Goal: Task Accomplishment & Management: Manage account settings

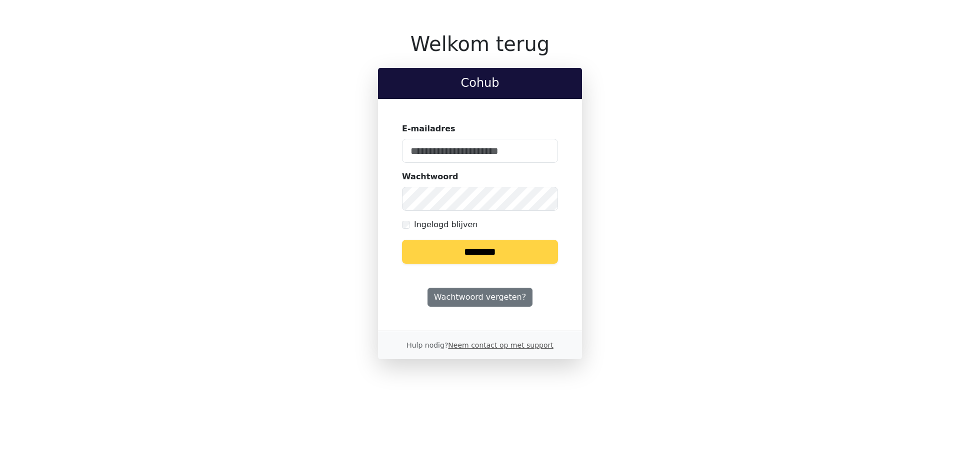
type input "**********"
click at [319, 193] on div "**********" at bounding box center [480, 195] width 648 height 327
click at [402, 240] on input "********" at bounding box center [480, 252] width 156 height 24
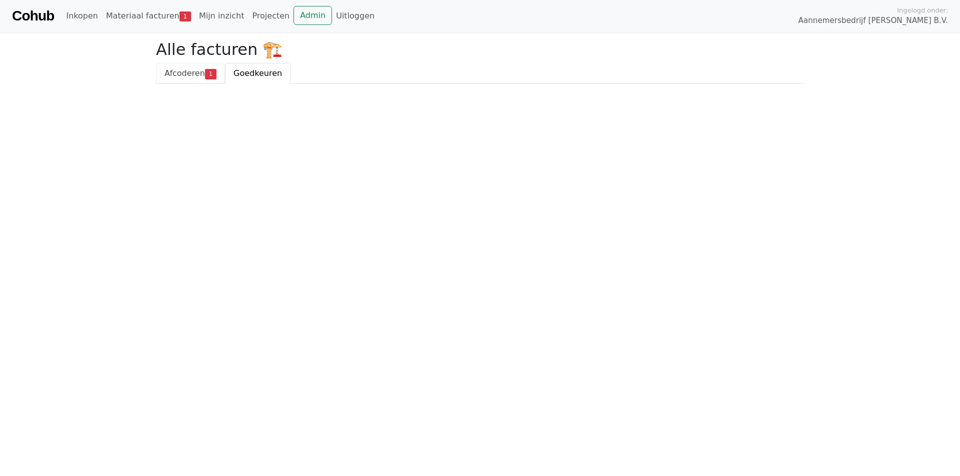
click at [164, 71] on span "Afcoderen" at bounding box center [184, 72] width 40 height 9
